Goal: Find specific page/section: Find specific page/section

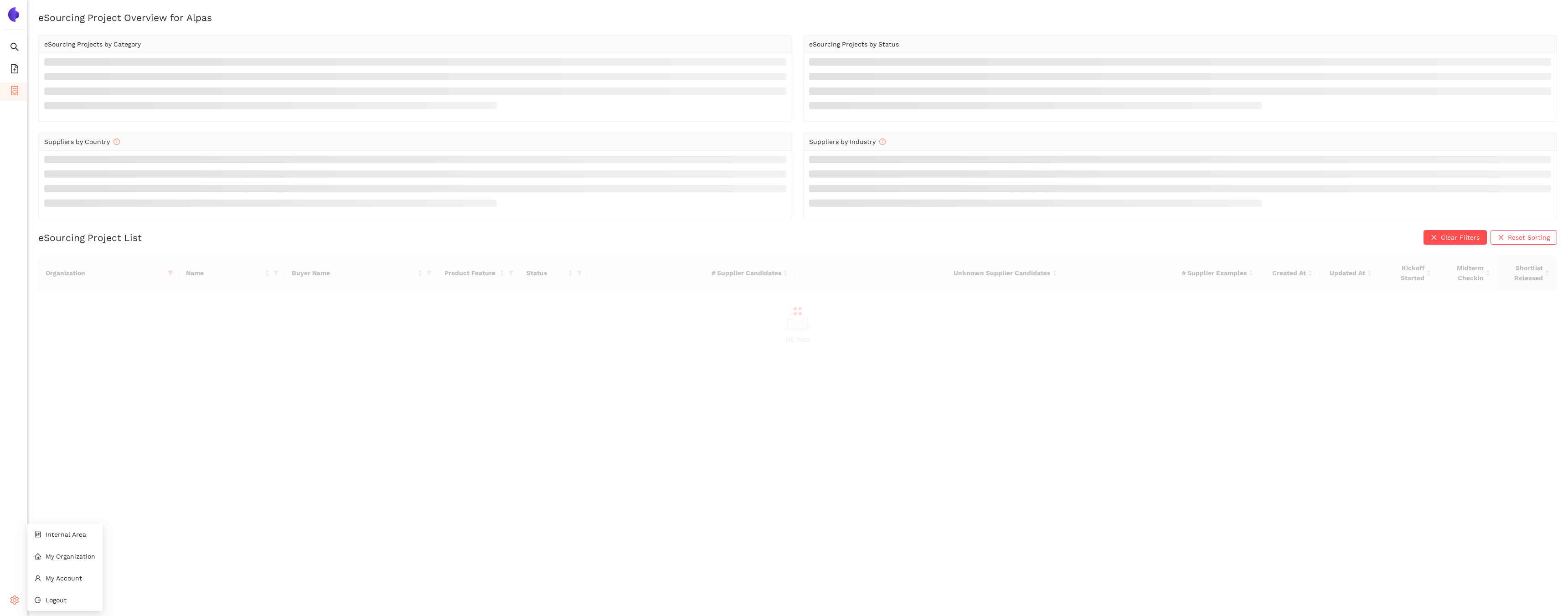
click at [19, 600] on div "Settings" at bounding box center [13, 601] width 27 height 18
click at [49, 534] on span "Internal Area" at bounding box center [66, 534] width 41 height 7
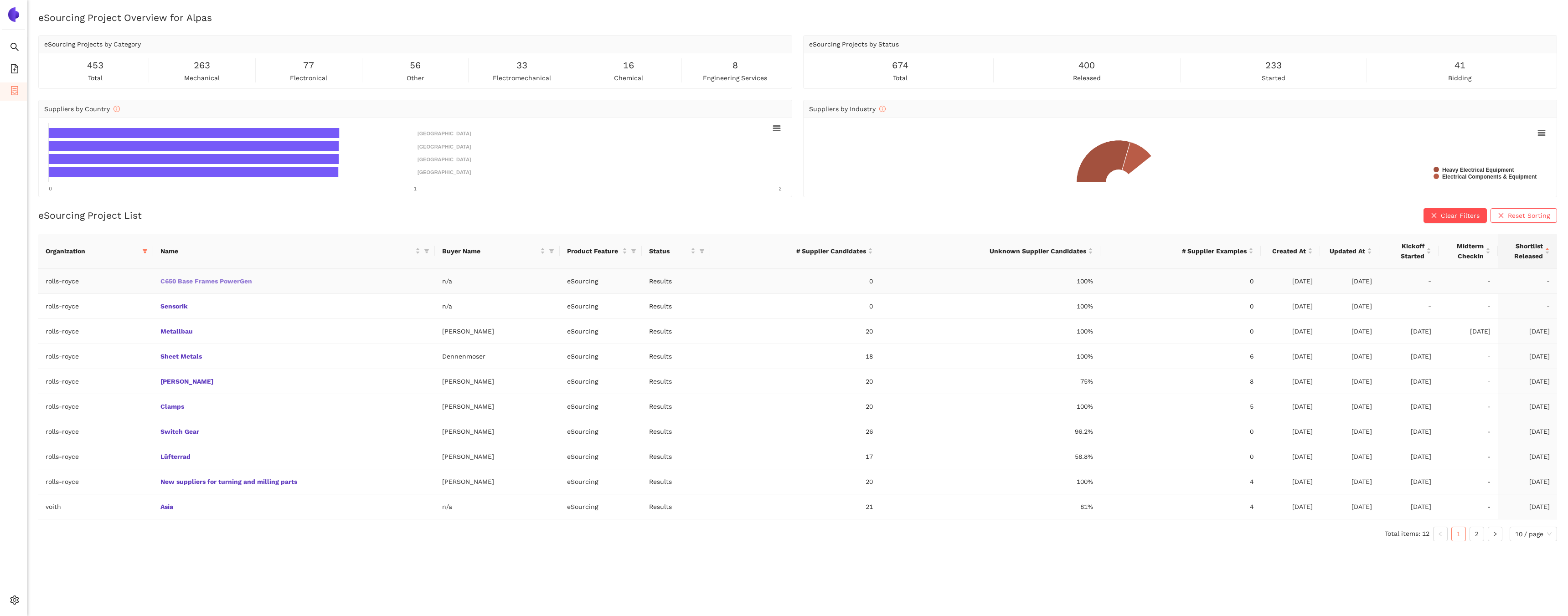
click at [0, 0] on link "C650 Base Frames PowerGen" at bounding box center [0, 0] width 0 height 0
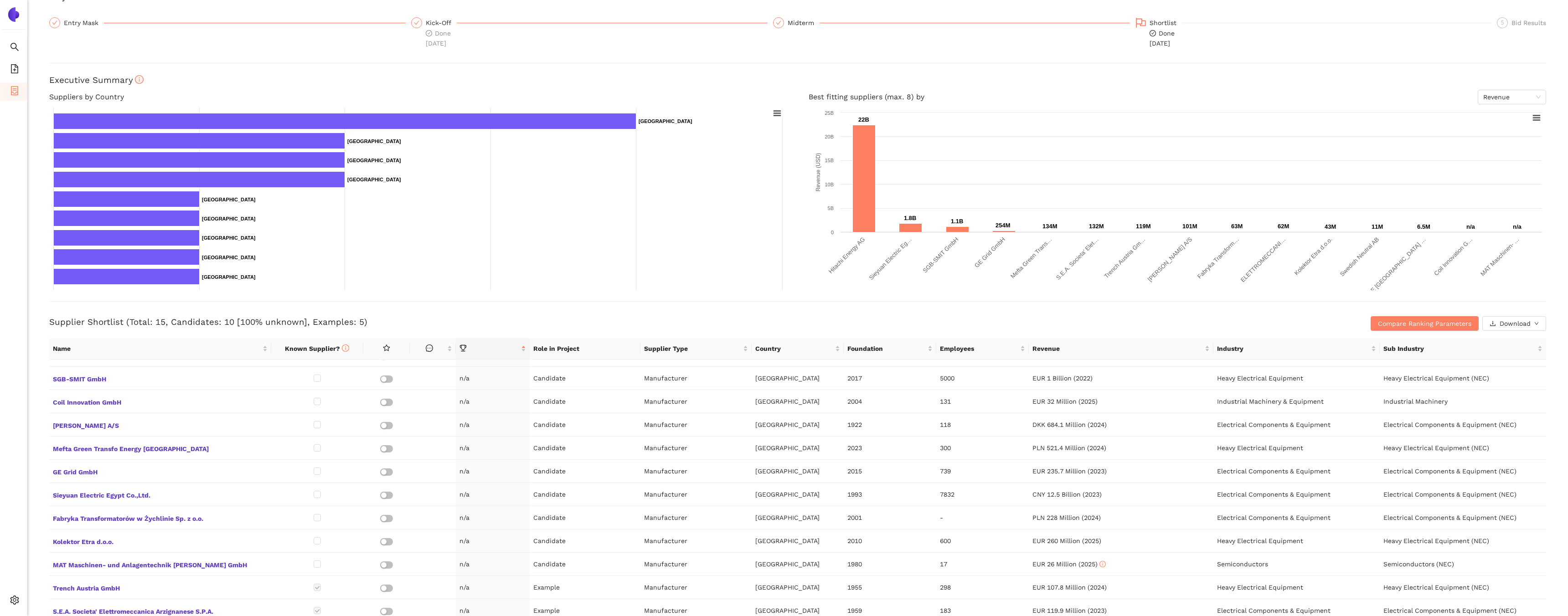
scroll to position [16, 0]
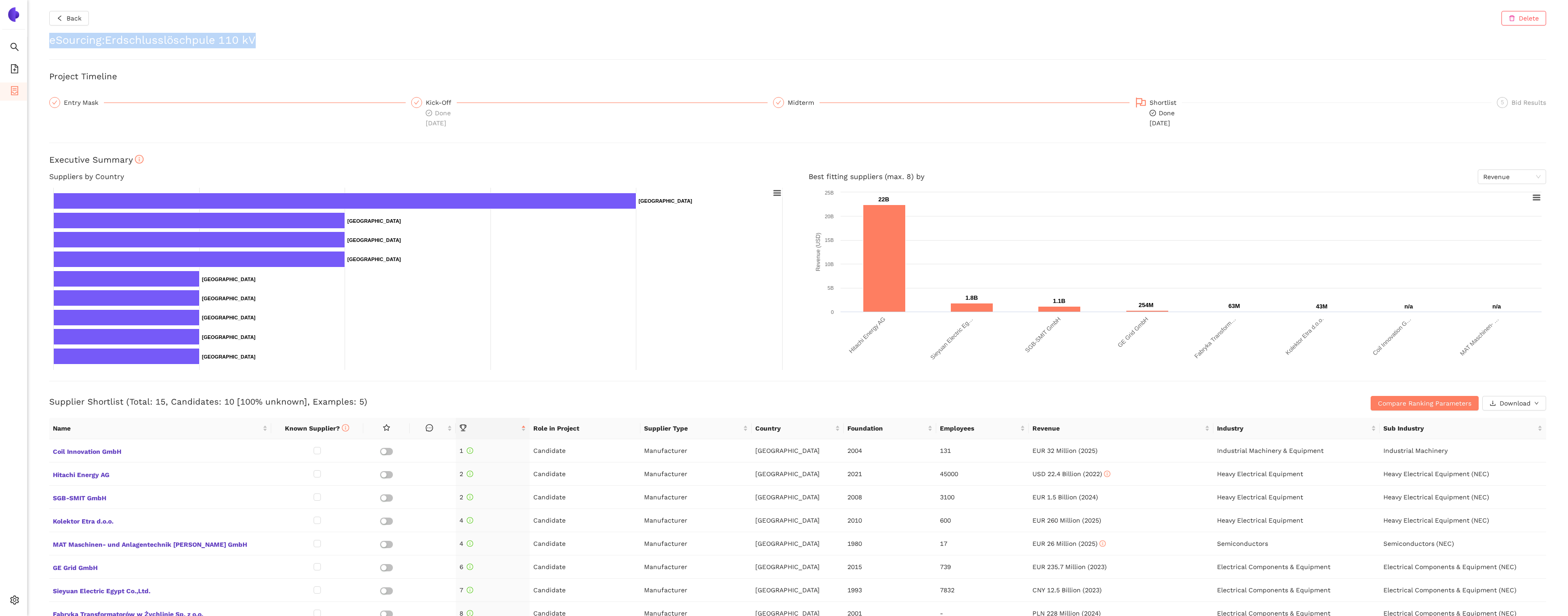
drag, startPoint x: 50, startPoint y: 44, endPoint x: 331, endPoint y: 38, distance: 281.1
click at [331, 38] on h2 "eSourcing : Erdschlusslöschpule 110 kV" at bounding box center [797, 40] width 1497 height 15
click at [84, 35] on h2 "eSourcing : Erdschlusslöschpule 110 kV" at bounding box center [797, 40] width 1497 height 15
drag, startPoint x: 49, startPoint y: 39, endPoint x: 276, endPoint y: 43, distance: 227.0
click at [277, 44] on h2 "eSourcing : Erdschlusslöschpule 110 kV" at bounding box center [797, 40] width 1497 height 15
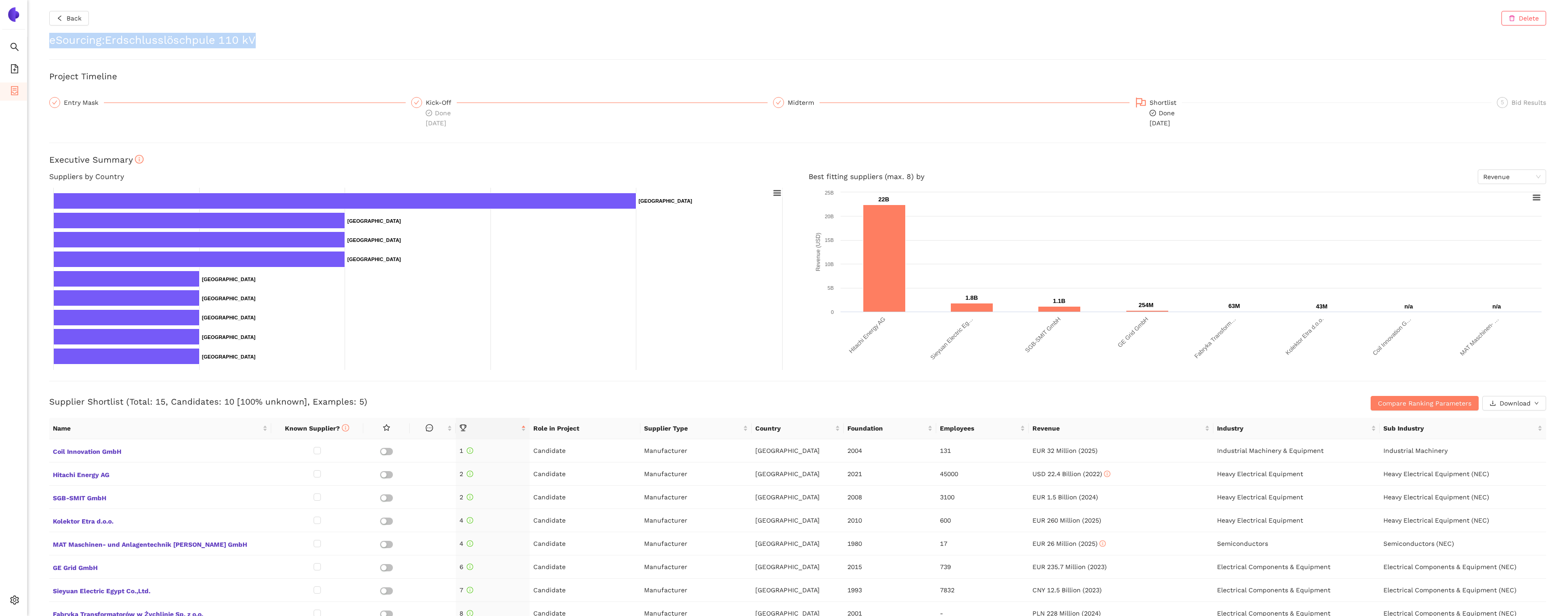
click at [276, 43] on h2 "eSourcing : Erdschlusslöschpule 110 kV" at bounding box center [797, 40] width 1497 height 15
